Goal: Navigation & Orientation: Find specific page/section

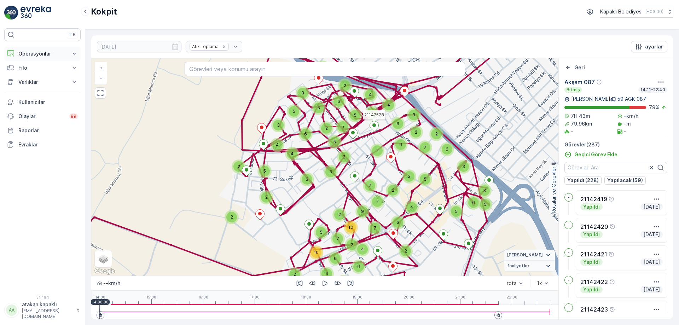
click at [55, 54] on p "Operasyonlar" at bounding box center [42, 53] width 48 height 7
click at [50, 82] on p "Rotalar & Görevler" at bounding box center [40, 85] width 44 height 7
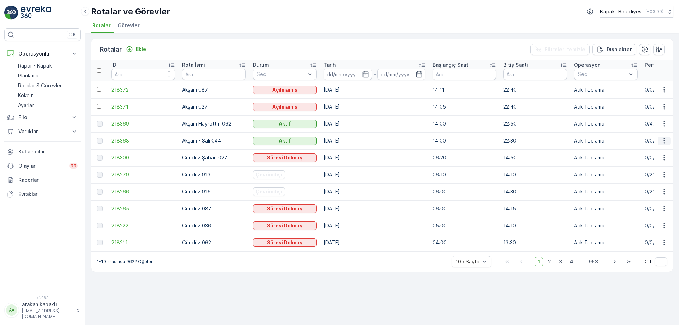
click at [664, 141] on icon "button" at bounding box center [663, 140] width 1 height 5
click at [387, 301] on div "Rotalar Ekle Filtreleri temizle Dışa aktar ID Rota İsmi Durum Seç Tarih - Başla…" at bounding box center [382, 179] width 594 height 292
